Goal: Task Accomplishment & Management: Manage account settings

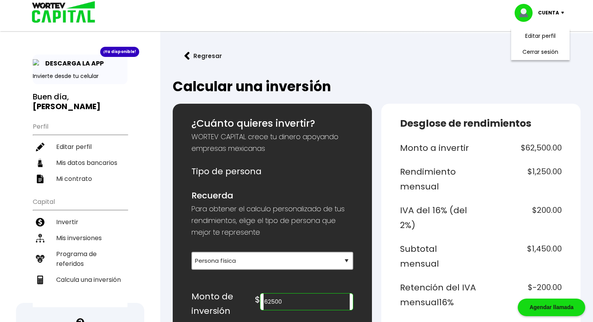
select select "1"
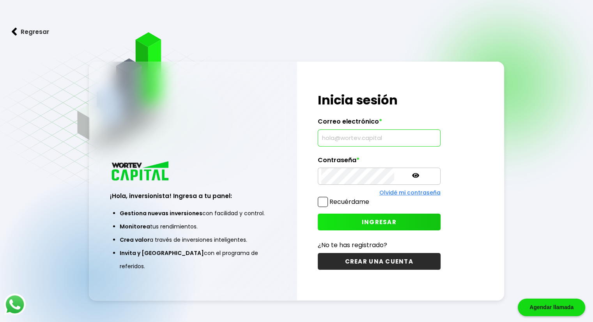
click at [361, 138] on input "text" at bounding box center [379, 138] width 116 height 16
click at [367, 172] on div "Contraseña *" at bounding box center [379, 170] width 123 height 29
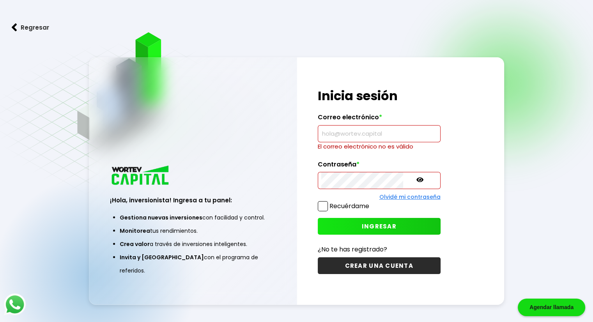
type input "druizm11@gmail.com"
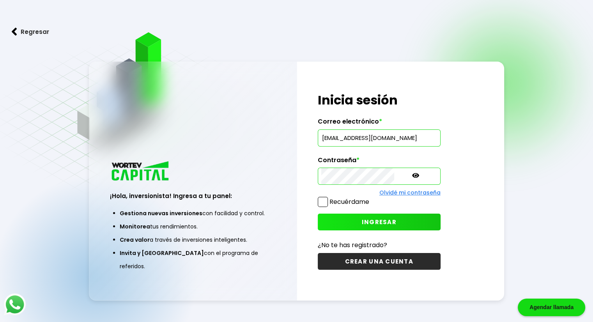
click at [362, 222] on span "INGRESAR" at bounding box center [379, 222] width 35 height 8
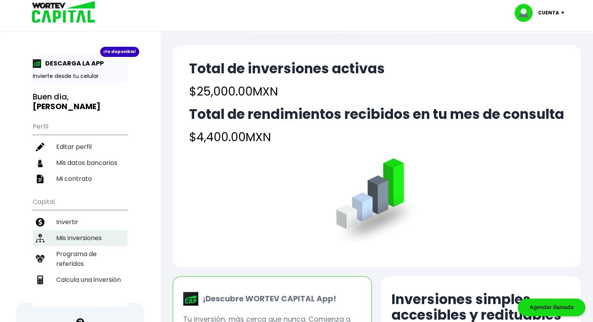
click at [67, 230] on li "Mis inversiones" at bounding box center [80, 238] width 95 height 16
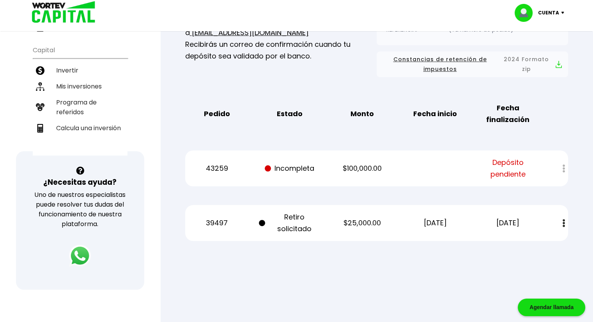
scroll to position [156, 0]
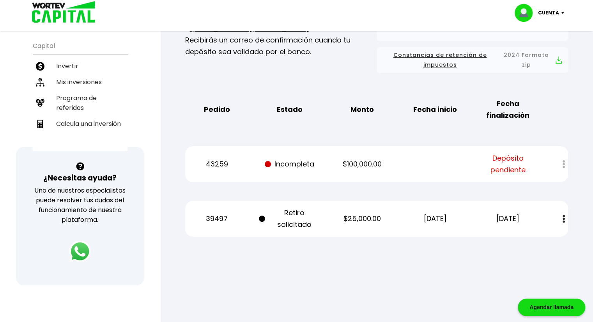
click at [394, 246] on div "Mis inversiones Como inversionista activo de WORTEV CAPITAL, apoyas el crecimie…" at bounding box center [377, 83] width 408 height 333
click at [290, 264] on div at bounding box center [296, 161] width 593 height 322
click at [565, 219] on button at bounding box center [563, 219] width 11 height 17
click at [395, 258] on div "Regresar Mis inversiones Como inversionista activo de WORTEV CAPITAL, apoyas el…" at bounding box center [376, 69] width 433 height 384
